Goal: Task Accomplishment & Management: Use online tool/utility

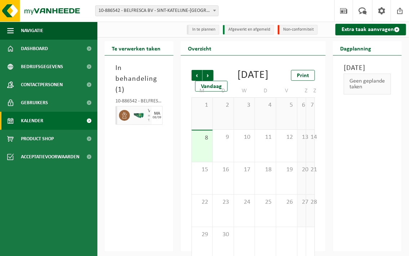
click at [196, 156] on div "8" at bounding box center [202, 145] width 21 height 31
click at [142, 114] on img at bounding box center [138, 115] width 11 height 5
click at [151, 116] on div "Voedingsafval, bevat geen producten van dierlijke oorsprong, gemengde verpakkin…" at bounding box center [149, 115] width 6 height 19
click at [226, 162] on div "9" at bounding box center [223, 146] width 21 height 32
click at [202, 162] on div "8" at bounding box center [202, 145] width 21 height 31
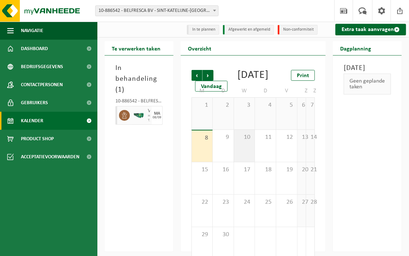
click at [240, 162] on div "10" at bounding box center [244, 146] width 21 height 32
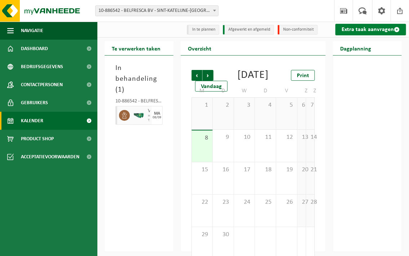
click at [365, 33] on link "Extra taak aanvragen" at bounding box center [370, 30] width 71 height 12
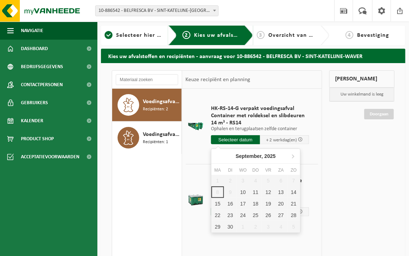
click at [229, 141] on input "text" at bounding box center [235, 139] width 49 height 9
click at [241, 192] on div "10" at bounding box center [242, 192] width 13 height 12
type input "Van 2025-09-10"
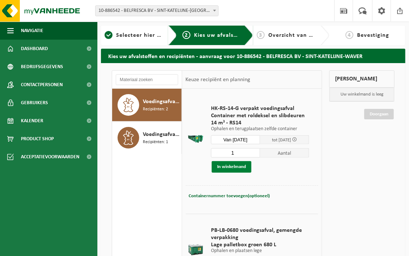
click at [236, 170] on button "In winkelmand" at bounding box center [232, 167] width 40 height 12
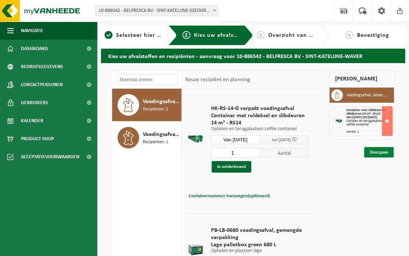
click at [377, 152] on link "Doorgaan" at bounding box center [379, 152] width 30 height 10
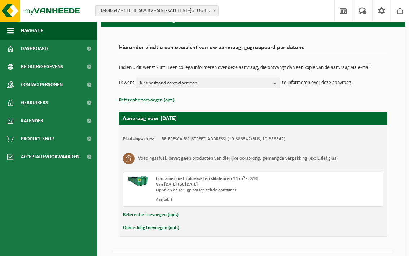
scroll to position [53, 0]
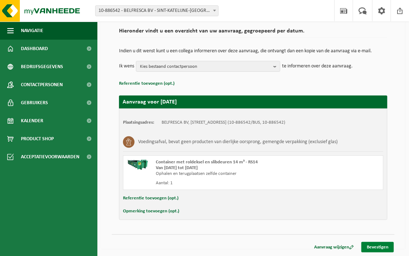
click at [378, 242] on link "Bevestigen" at bounding box center [377, 247] width 32 height 10
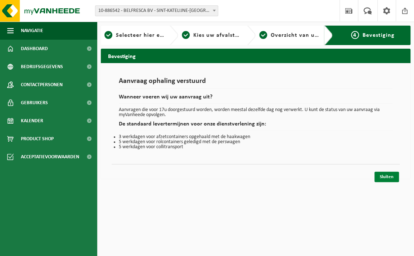
click at [382, 178] on link "Sluiten" at bounding box center [387, 177] width 25 height 10
